Goal: Information Seeking & Learning: Learn about a topic

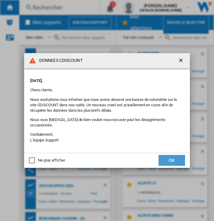
click at [168, 155] on button "OK" at bounding box center [171, 160] width 26 height 11
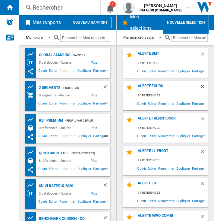
click at [60, 3] on div "Rechercher" at bounding box center [58, 7] width 52 height 8
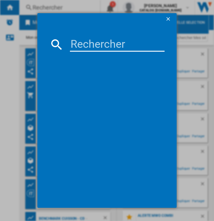
click at [98, 44] on input at bounding box center [117, 44] width 94 height 14
paste input "RS818N4IFD"
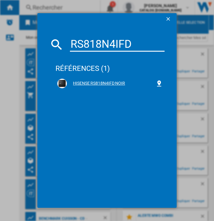
type input "RS818N4IFD"
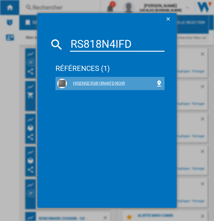
click at [82, 84] on div "HISENSE RS818N4IFD NOIR" at bounding box center [111, 84] width 88 height 6
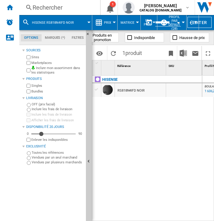
click at [131, 88] on div "RS818N4IFD NOIR" at bounding box center [130, 91] width 27 height 14
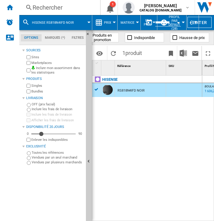
click at [97, 21] on ng-md-icon at bounding box center [98, 22] width 7 height 7
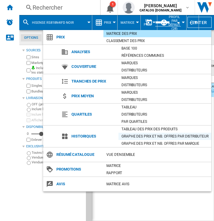
click at [141, 136] on div "Graphe des prix et nb. offres par distributeur" at bounding box center [164, 137] width 93 height 6
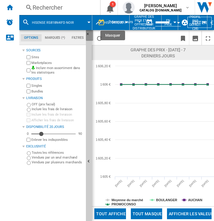
click at [87, 31] on button "Masquer" at bounding box center [89, 35] width 7 height 11
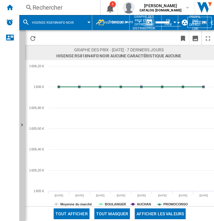
click at [143, 21] on button "button" at bounding box center [149, 23] width 12 height 12
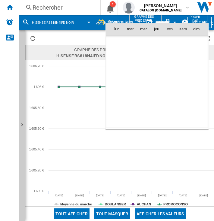
scroll to position [2871, 0]
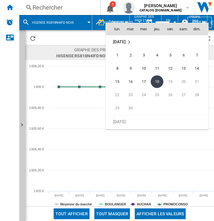
click at [81, 94] on div at bounding box center [107, 110] width 214 height 221
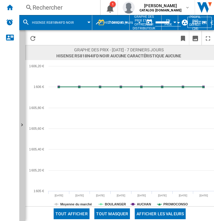
click at [125, 20] on div "7 derniers jours" at bounding box center [120, 22] width 24 height 4
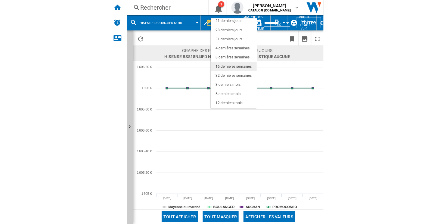
scroll to position [29, 0]
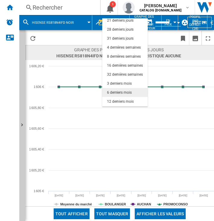
click at [124, 89] on md-option "6 derniers mois" at bounding box center [124, 92] width 45 height 9
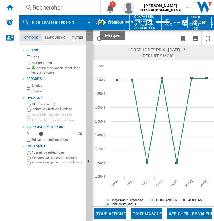
click at [86, 33] on ng-md-icon "Masquer" at bounding box center [89, 35] width 7 height 7
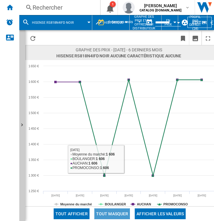
click at [125, 214] on button "Tout masquer" at bounding box center [112, 214] width 36 height 11
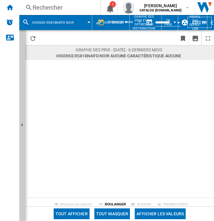
click at [119, 205] on tspan "BOULANGER" at bounding box center [115, 205] width 21 height 4
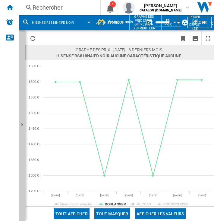
click at [65, 10] on div "Rechercher" at bounding box center [58, 7] width 52 height 8
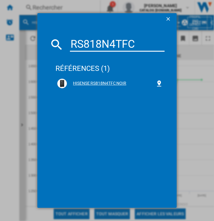
type input "RS818N4TFC"
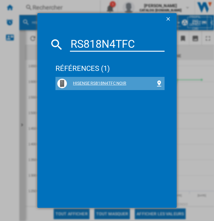
click at [90, 84] on div "HISENSE RS818N4TFC NOIR" at bounding box center [111, 84] width 88 height 6
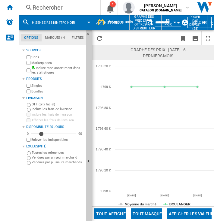
click at [76, 6] on div "Rechercher" at bounding box center [58, 7] width 52 height 8
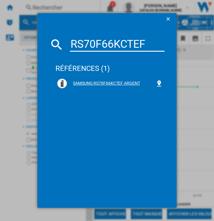
type input "RS70F66KCTEF"
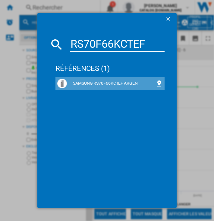
click at [82, 81] on div "SAMSUNG RS70F66KCTEF ARGENT" at bounding box center [111, 84] width 88 height 6
